Goal: Complete application form

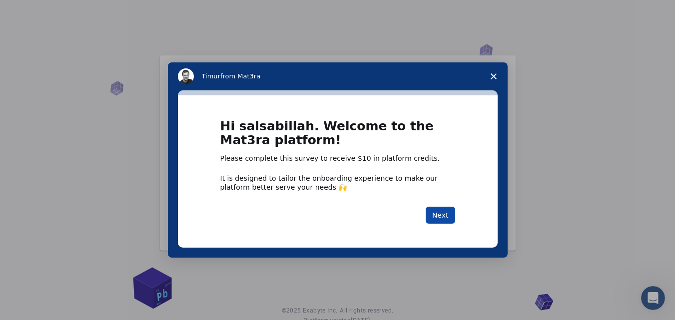
click at [436, 216] on button "Next" at bounding box center [440, 215] width 29 height 17
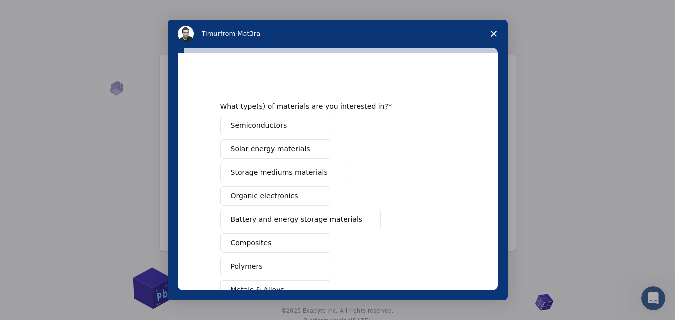
click at [436, 216] on div "Semiconductors Solar energy materials Storage mediums materials Organic electro…" at bounding box center [337, 255] width 235 height 278
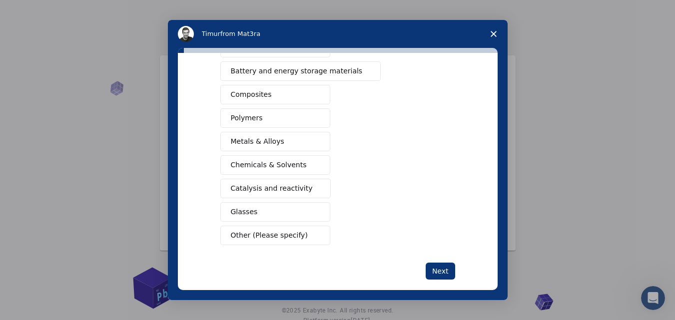
scroll to position [147, 0]
click at [304, 98] on button "Composites" at bounding box center [275, 95] width 110 height 19
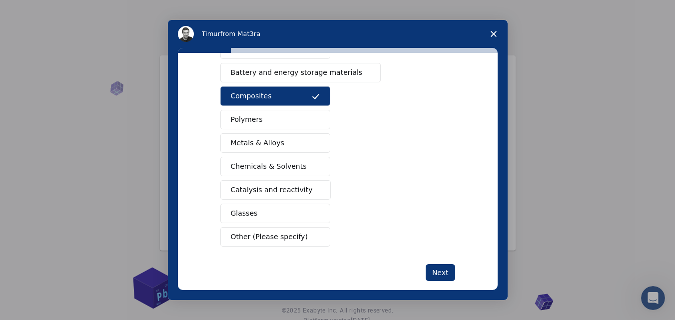
click at [304, 116] on button "Polymers" at bounding box center [275, 119] width 110 height 19
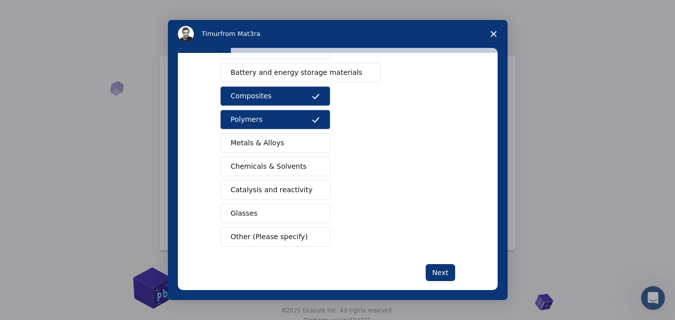
click at [306, 189] on button "Catalysis and reactivity" at bounding box center [275, 189] width 111 height 19
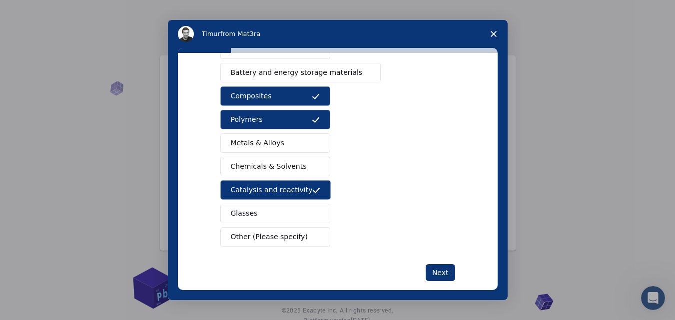
click at [312, 164] on span "Intercom messenger" at bounding box center [316, 167] width 8 height 8
drag, startPoint x: 491, startPoint y: 178, endPoint x: 496, endPoint y: 169, distance: 10.7
click at [496, 169] on div "What type(s) of materials are you interested in? Semiconductors Solar energy ma…" at bounding box center [338, 171] width 320 height 237
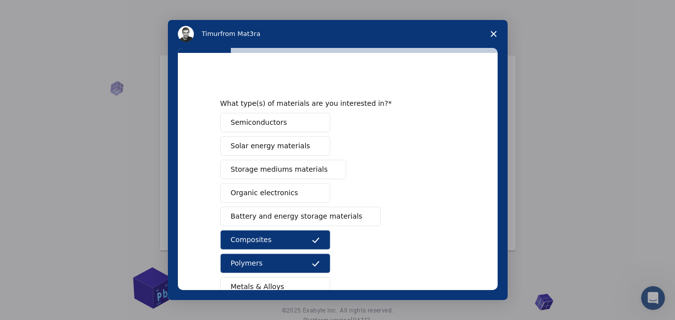
scroll to position [0, 0]
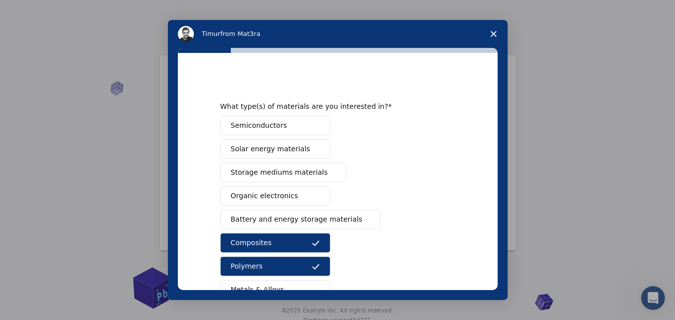
click at [316, 198] on span "Intercom messenger" at bounding box center [316, 196] width 8 height 8
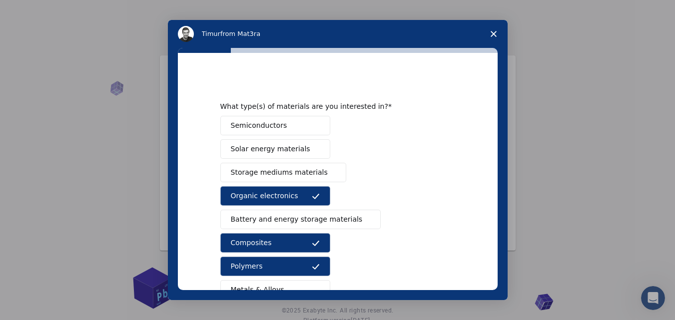
click at [303, 122] on button "Semiconductors" at bounding box center [275, 125] width 110 height 19
drag, startPoint x: 497, startPoint y: 176, endPoint x: 495, endPoint y: 188, distance: 12.7
click at [495, 188] on div "What type(s) of materials are you interested in? Semiconductors Solar energy ma…" at bounding box center [338, 171] width 320 height 237
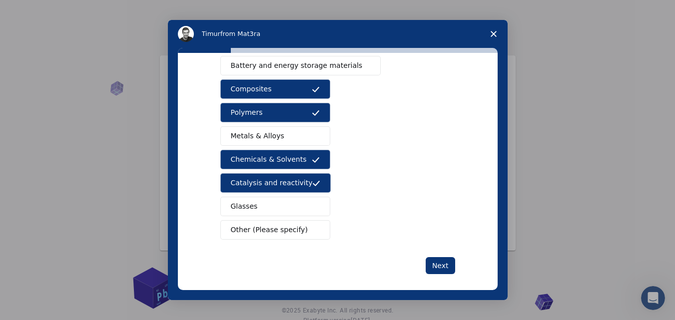
scroll to position [162, 0]
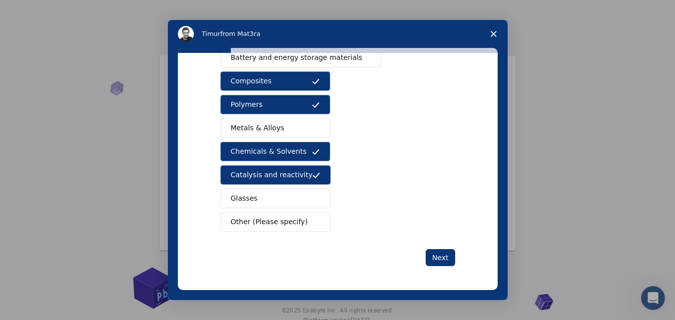
click at [294, 218] on span "Other (Please specify)" at bounding box center [269, 222] width 77 height 10
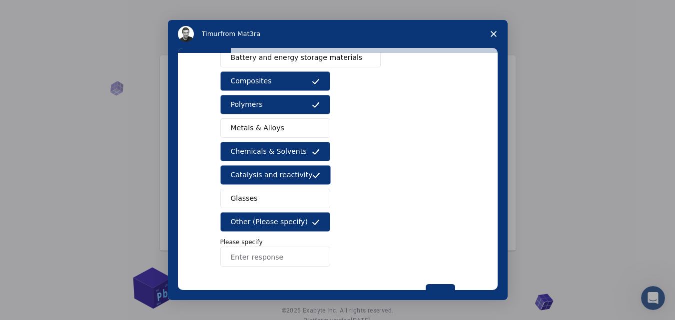
click at [294, 218] on span "Other (Please specify)" at bounding box center [269, 222] width 77 height 10
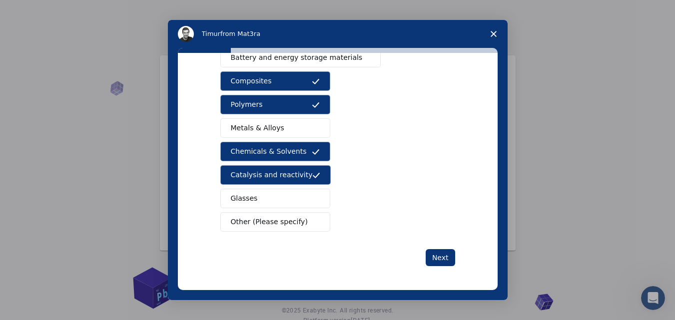
click at [312, 218] on span "Intercom messenger" at bounding box center [316, 222] width 8 height 8
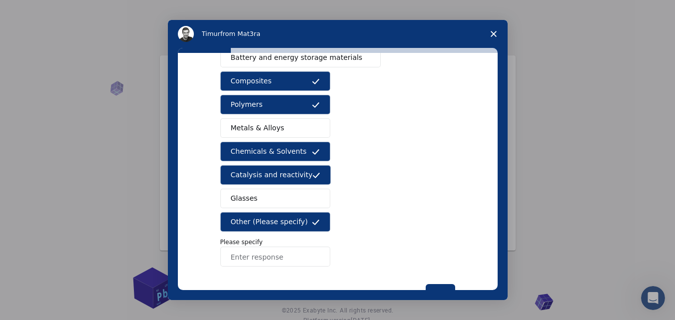
click at [284, 250] on input "Enter response" at bounding box center [275, 257] width 110 height 20
type input "bioplastic"
click at [441, 285] on button "Next" at bounding box center [440, 292] width 29 height 17
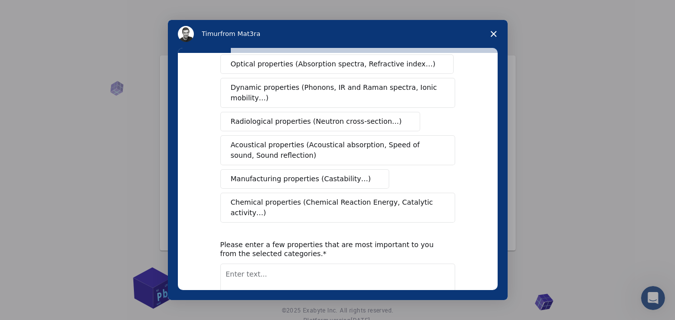
scroll to position [0, 0]
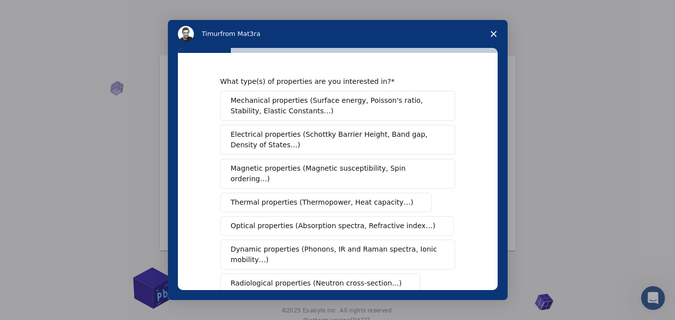
drag, startPoint x: 497, startPoint y: 163, endPoint x: 493, endPoint y: 173, distance: 11.2
click at [493, 173] on div "What type(s) of properties are you interested in? Mechanical properties (Surfac…" at bounding box center [338, 171] width 320 height 237
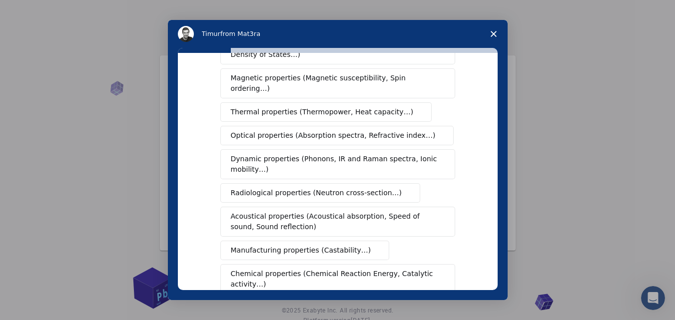
scroll to position [92, 0]
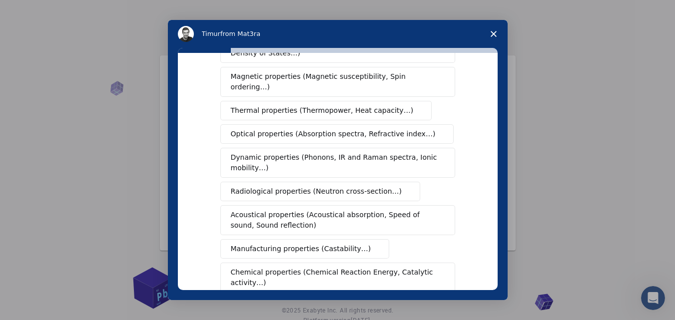
click at [391, 263] on button "Chemical properties (Chemical Reaction Energy, Catalytic activity…)" at bounding box center [337, 278] width 235 height 30
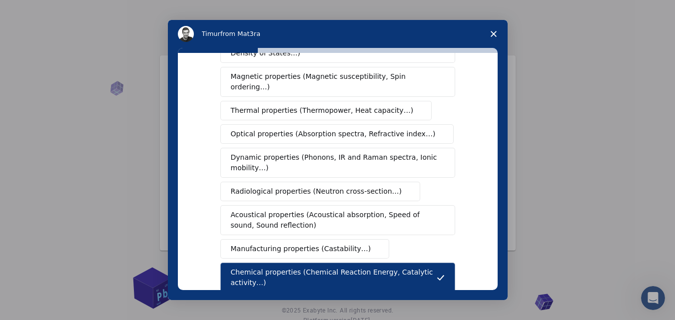
click at [380, 182] on button "Radiological properties (Neutron cross-section…)" at bounding box center [320, 191] width 200 height 19
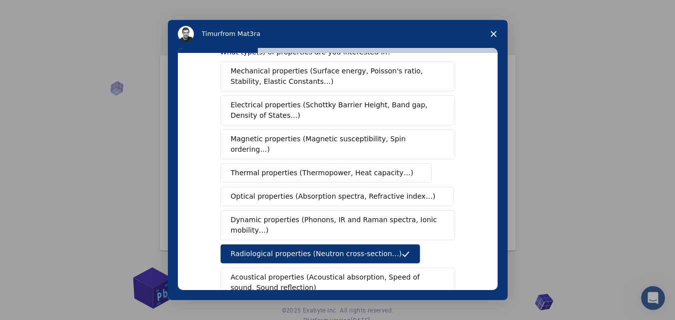
scroll to position [0, 0]
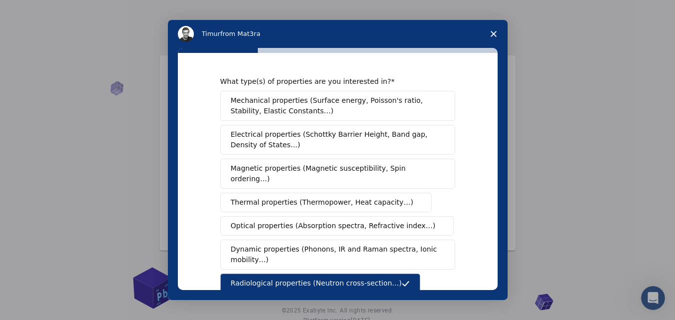
click at [425, 142] on span "Electrical properties (Schottky Barrier Height, Band gap, Density of States…)" at bounding box center [335, 139] width 208 height 21
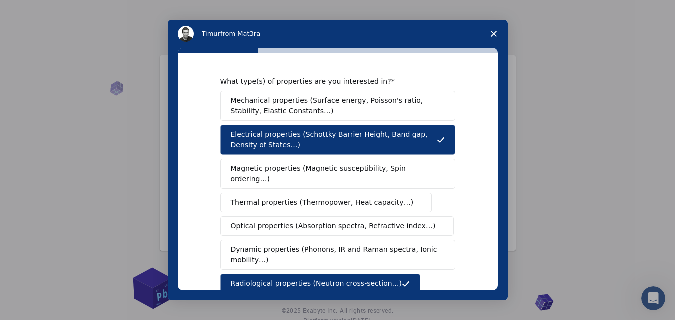
click at [425, 115] on span "Mechanical properties (Surface energy, Poisson's ratio, Stability, Elastic Cons…" at bounding box center [335, 105] width 208 height 21
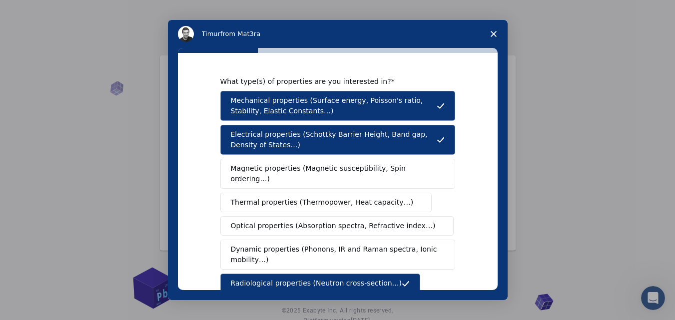
click at [406, 172] on span "Magnetic properties (Magnetic susceptibility, Spin ordering…)" at bounding box center [334, 173] width 206 height 21
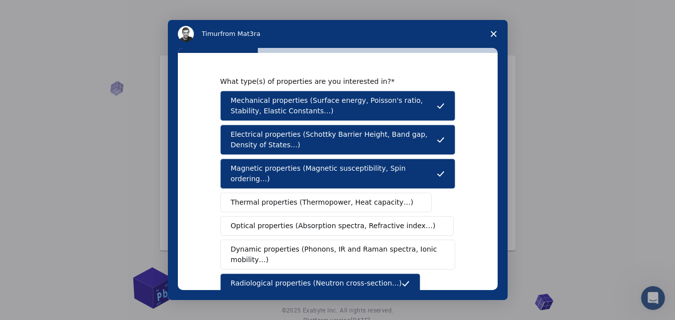
click at [382, 197] on span "Thermal properties (Thermopower, Heat capacity…)" at bounding box center [322, 202] width 183 height 10
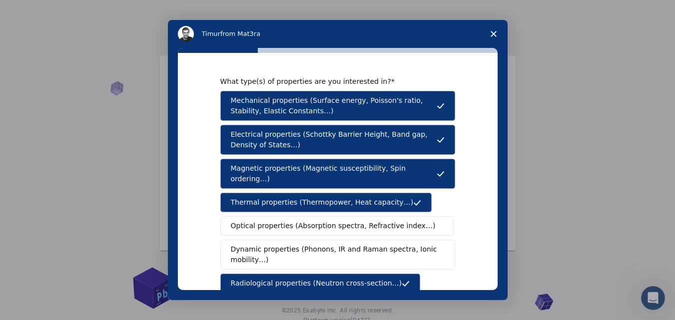
click at [387, 216] on button "Optical properties (Absorption spectra, Refractive index…)" at bounding box center [337, 225] width 234 height 19
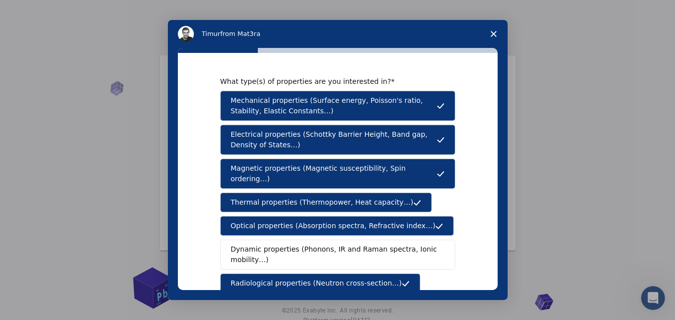
click at [402, 244] on span "Dynamic properties (Phonons, IR and Raman spectra, Ionic mobility…)" at bounding box center [334, 254] width 207 height 21
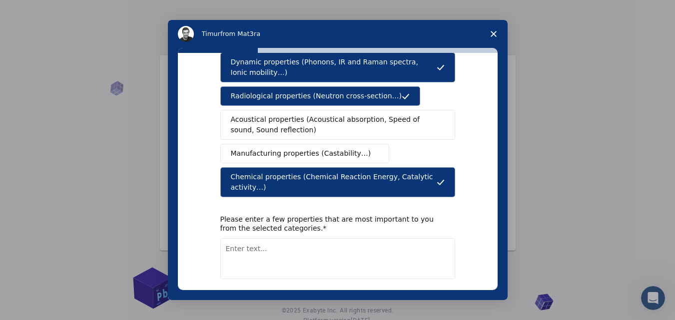
scroll to position [201, 0]
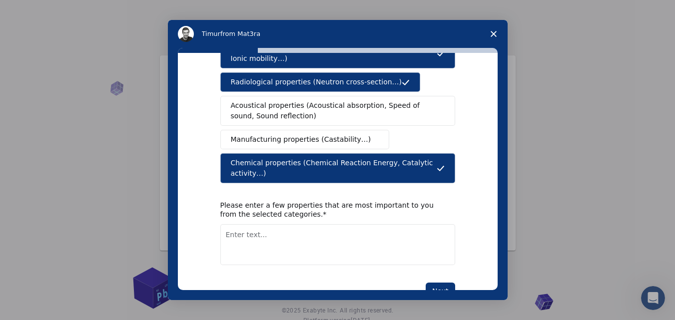
click at [418, 112] on button "Acoustical properties (Acoustical absorption, Speed of sound, Sound reflection)" at bounding box center [337, 111] width 235 height 30
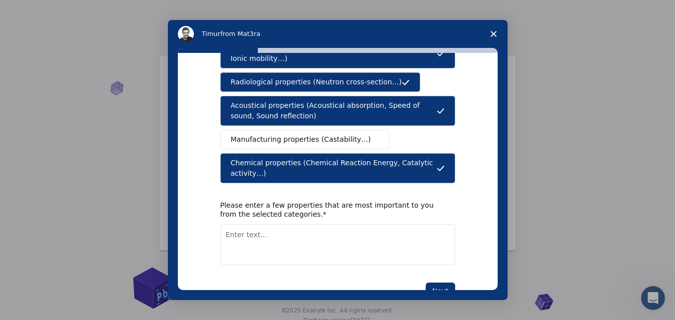
click at [358, 130] on button "Manufacturing properties (Castability…)" at bounding box center [304, 139] width 169 height 19
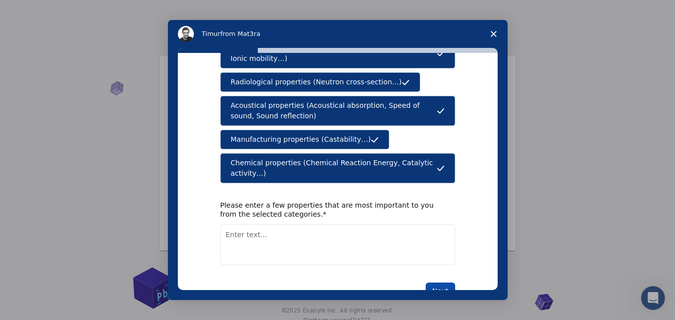
click at [442, 283] on button "Next" at bounding box center [440, 291] width 29 height 17
click at [421, 238] on textarea "Enter text..." at bounding box center [337, 244] width 235 height 41
type textarea "polymer and bioplastic"
click at [437, 283] on button "Next" at bounding box center [440, 291] width 29 height 17
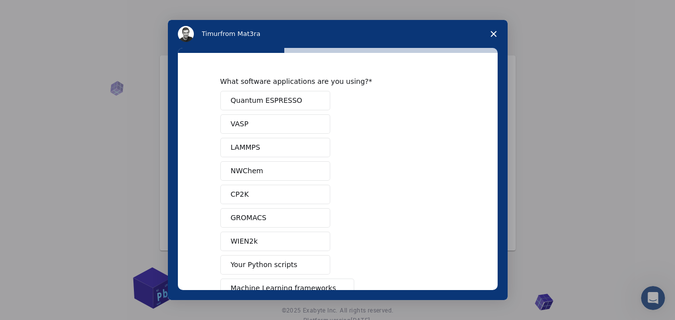
click at [291, 100] on button "Quantum ESPRESSO" at bounding box center [275, 100] width 110 height 19
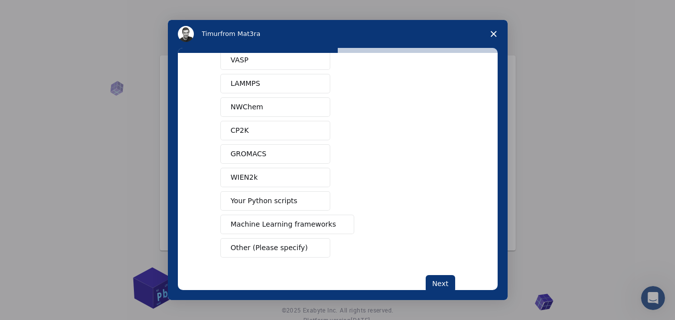
scroll to position [72, 0]
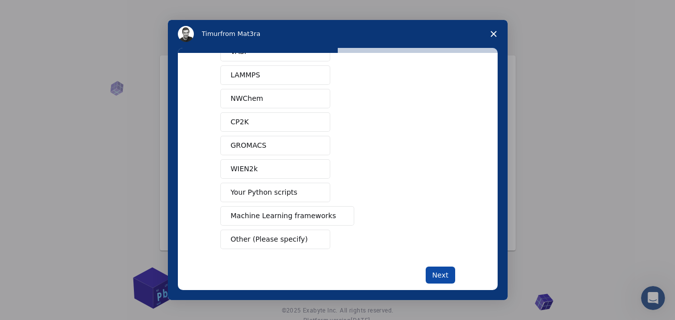
click at [434, 273] on button "Next" at bounding box center [440, 275] width 29 height 17
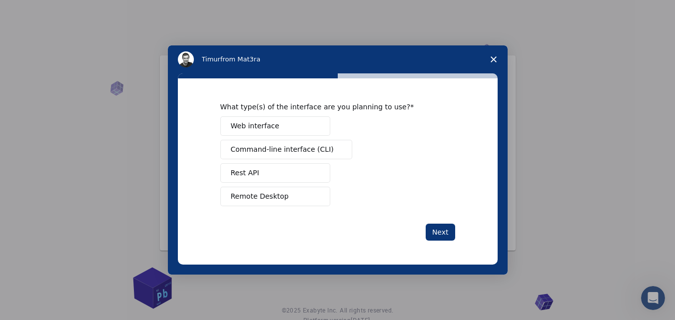
click at [311, 131] on button "Web interface" at bounding box center [275, 125] width 110 height 19
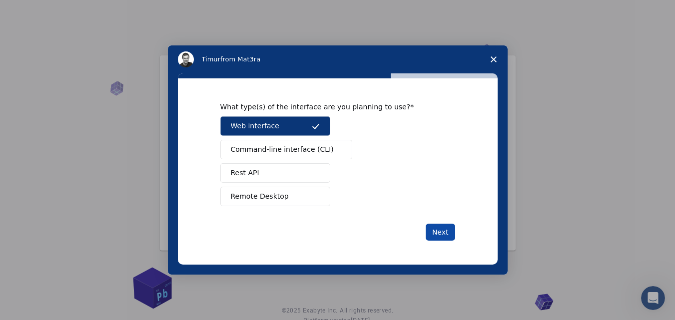
click at [439, 226] on button "Next" at bounding box center [440, 232] width 29 height 17
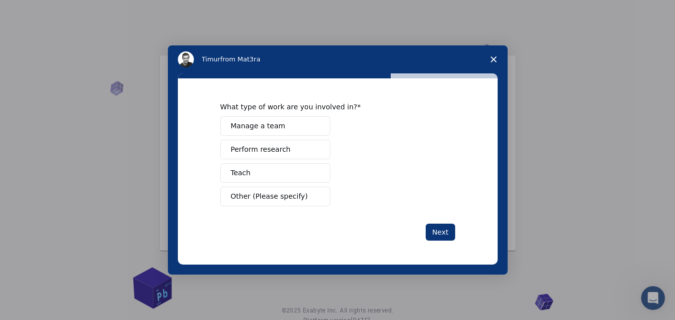
click at [315, 148] on span "Intercom messenger" at bounding box center [316, 150] width 8 height 8
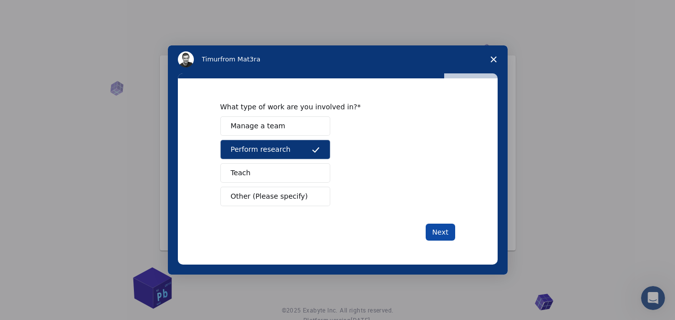
click at [440, 228] on button "Next" at bounding box center [440, 232] width 29 height 17
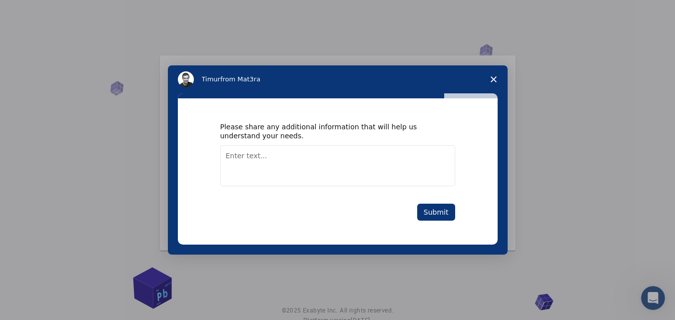
click at [429, 174] on textarea "Enter text..." at bounding box center [337, 165] width 235 height 41
click at [329, 161] on textarea "Enter text..." at bounding box center [337, 165] width 235 height 41
type textarea "please do it simple"
click at [425, 214] on button "Submit" at bounding box center [436, 212] width 38 height 17
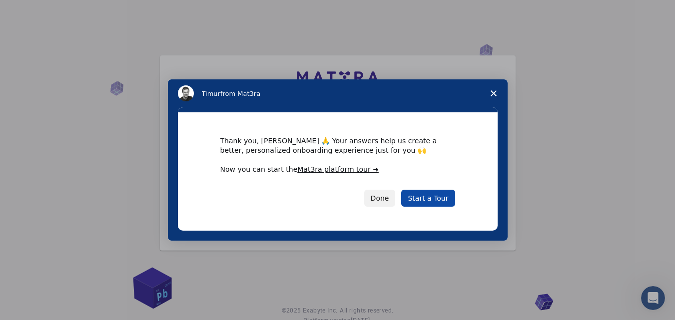
click at [424, 199] on link "Start a Tour" at bounding box center [427, 198] width 53 height 17
